Goal: Find specific page/section: Find specific page/section

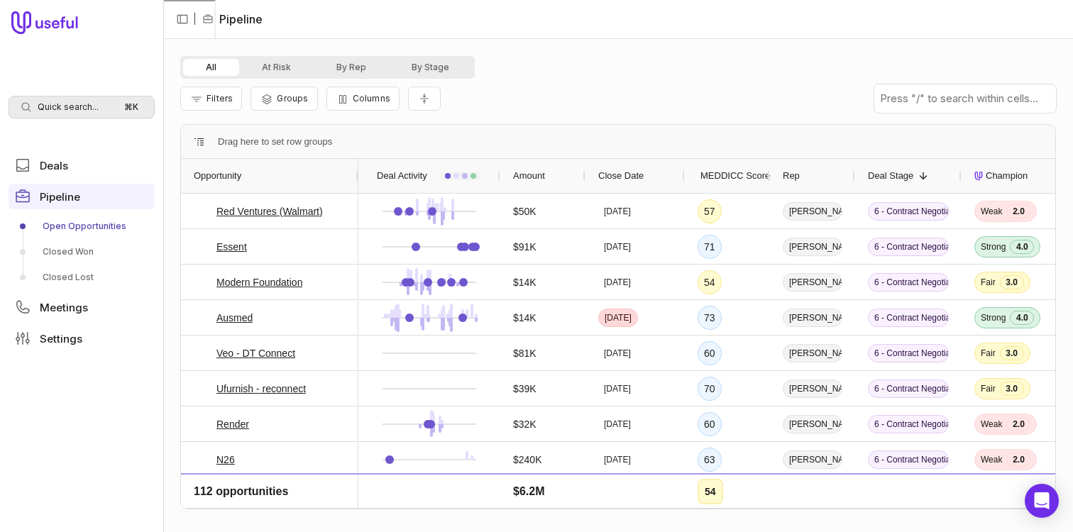
click at [92, 114] on div "Quick search... ⌘ K" at bounding box center [82, 107] width 146 height 23
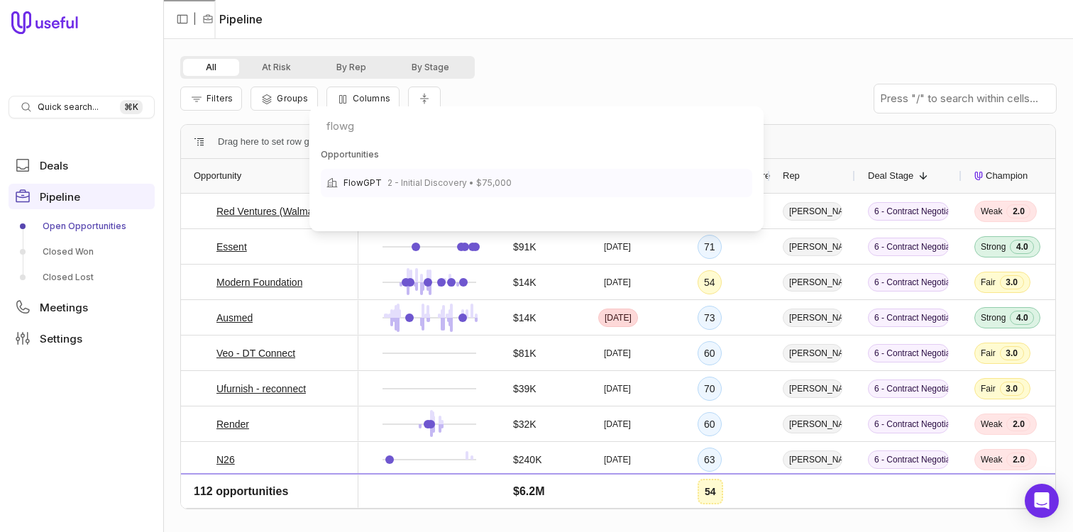
type input "flowg"
click at [483, 184] on span "2 - Initial Discovery • $75,000" at bounding box center [450, 183] width 124 height 17
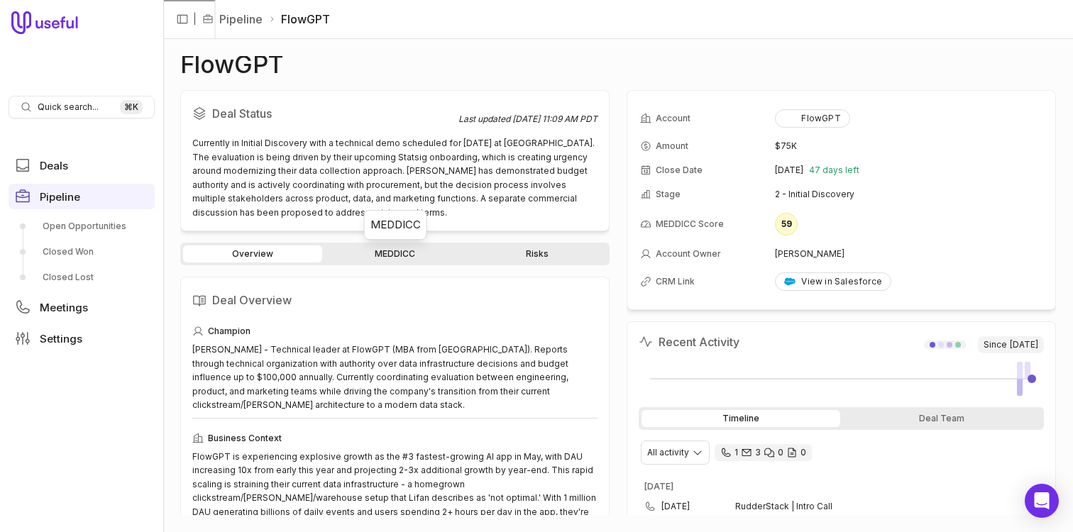
click at [404, 256] on link "MEDDICC" at bounding box center [394, 254] width 139 height 17
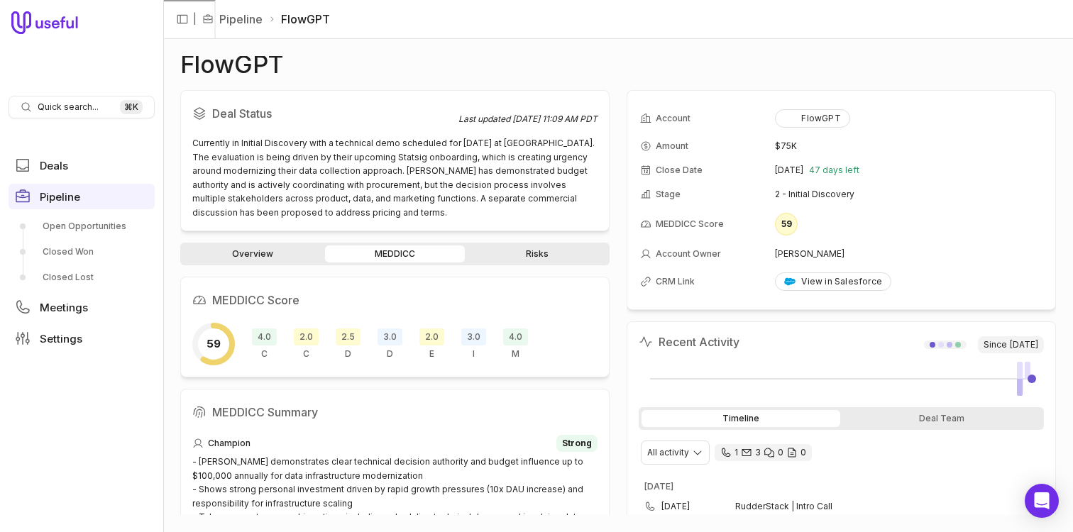
click at [471, 334] on span "3.0" at bounding box center [473, 337] width 25 height 17
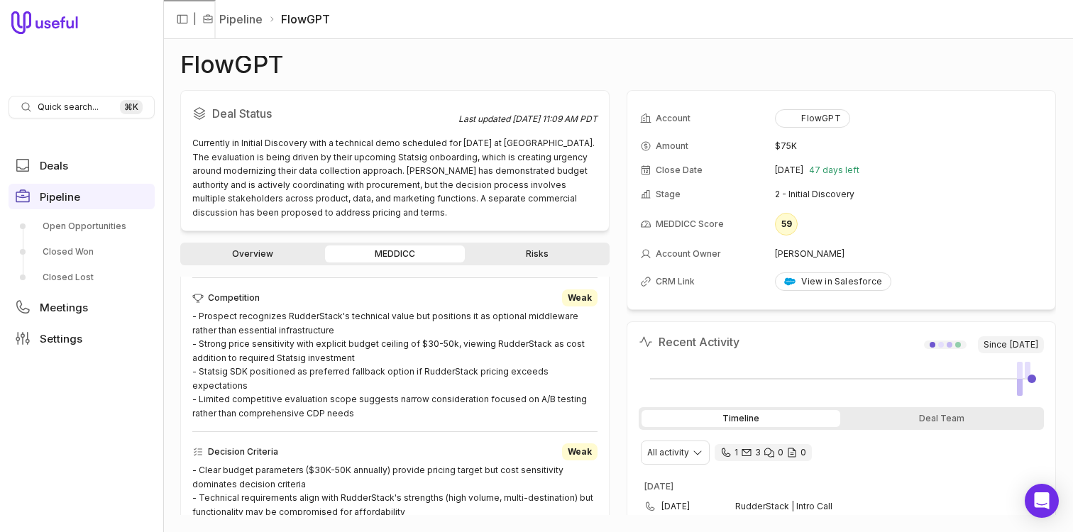
scroll to position [290, 0]
